Goal: Task Accomplishment & Management: Use online tool/utility

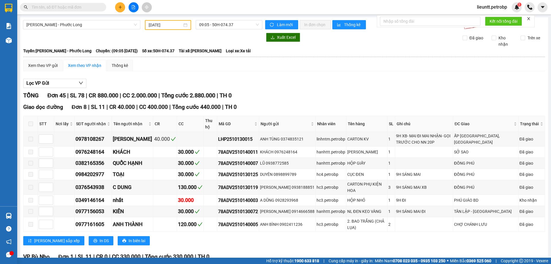
click at [77, 5] on input "text" at bounding box center [66, 7] width 68 height 6
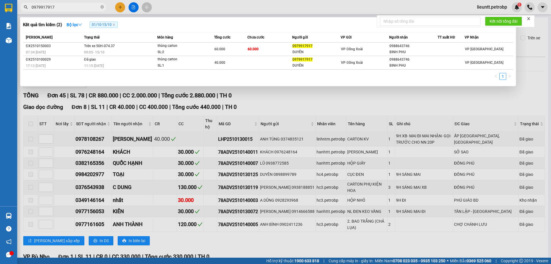
type input "0979917917"
click at [103, 7] on icon "close-circle" at bounding box center [101, 6] width 3 height 3
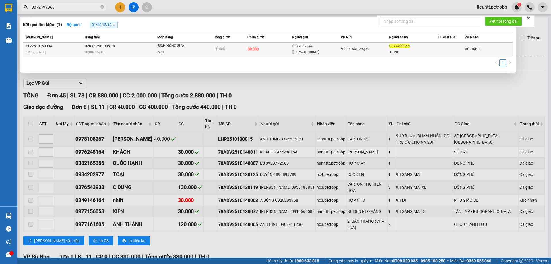
type input "0372499866"
click at [371, 49] on div "VP Phước Long 2" at bounding box center [365, 49] width 48 height 6
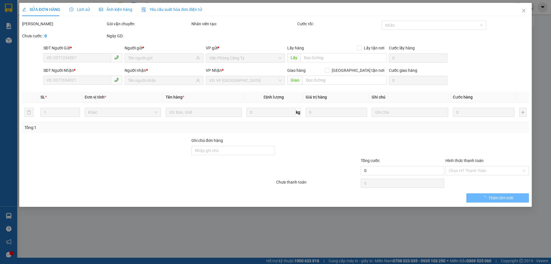
type input "0377332344"
type input "[PERSON_NAME]"
type input "0372499866"
type input "TRINH"
type input "30.000"
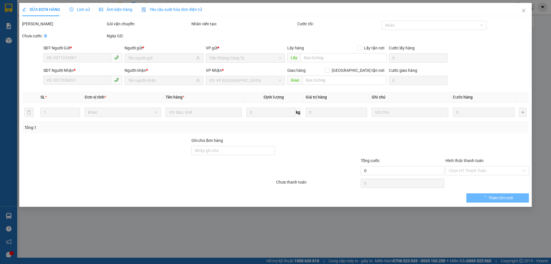
type input "30.000"
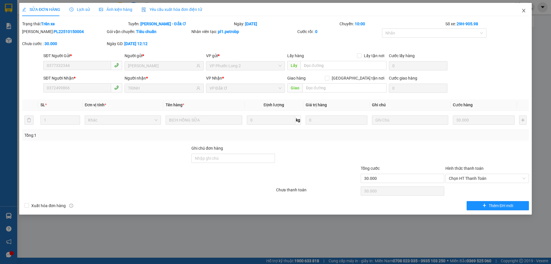
click at [524, 9] on icon "close" at bounding box center [523, 10] width 5 height 5
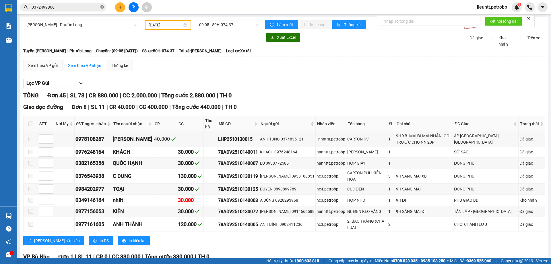
click at [103, 7] on icon "close-circle" at bounding box center [101, 6] width 3 height 3
